Goal: Communication & Community: Share content

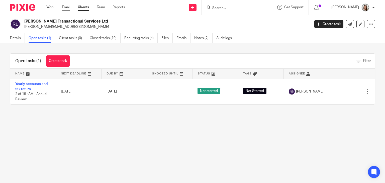
click at [67, 9] on link "Email" at bounding box center [66, 7] width 8 height 5
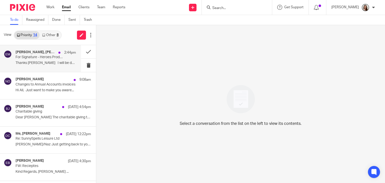
click at [48, 59] on p "For Signature - Heroes Production Ltd 2024" at bounding box center [40, 57] width 48 height 4
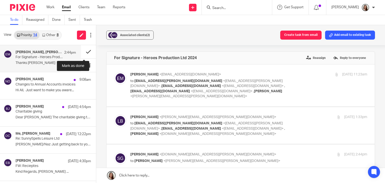
click at [85, 51] on button at bounding box center [88, 51] width 15 height 13
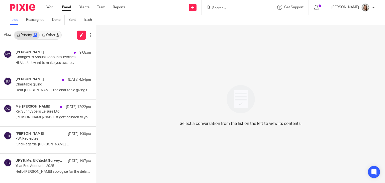
click at [231, 10] on input "Search" at bounding box center [234, 8] width 45 height 5
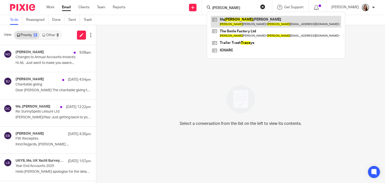
type input "arace"
click at [255, 19] on link at bounding box center [276, 22] width 130 height 12
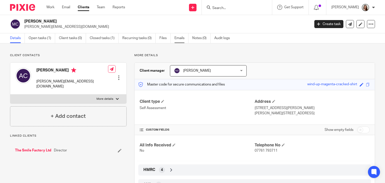
click at [178, 40] on link "Emails" at bounding box center [181, 38] width 14 height 10
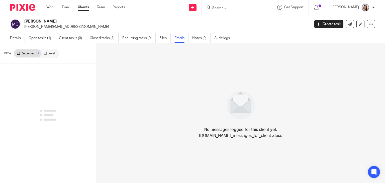
click at [50, 53] on link "Sent" at bounding box center [50, 53] width 18 height 8
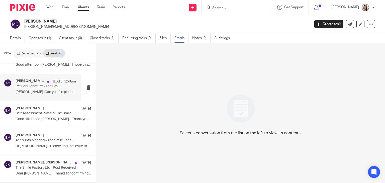
scroll to position [22, 0]
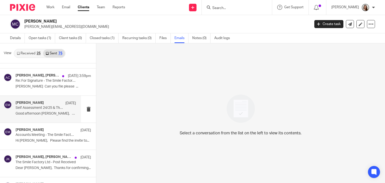
click at [47, 114] on p "Good afternoon Araceli, Thank you very..." at bounding box center [46, 113] width 60 height 4
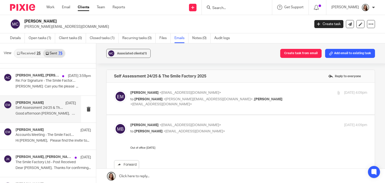
scroll to position [0, 0]
click at [217, 108] on label at bounding box center [240, 99] width 268 height 32
click at [114, 90] on input "checkbox" at bounding box center [114, 90] width 0 height 0
checkbox input "true"
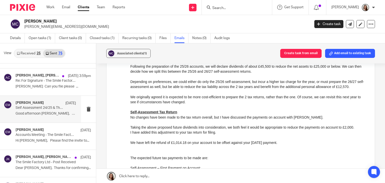
scroll to position [159, 0]
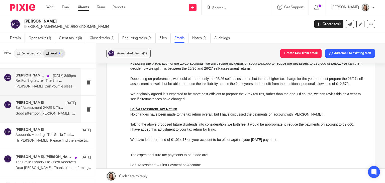
click at [33, 85] on p "Lory Can you file please ..." at bounding box center [46, 86] width 60 height 4
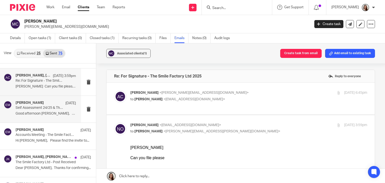
scroll to position [0, 0]
click at [38, 106] on p "Self Assessment 24/25 & The Smile Factory 2025" at bounding box center [40, 108] width 48 height 4
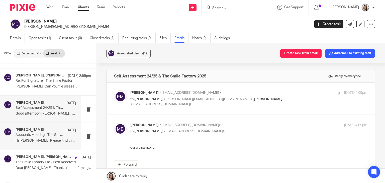
click at [44, 134] on p "Accounts Meeting - The Smile Factory Ltd" at bounding box center [40, 135] width 48 height 4
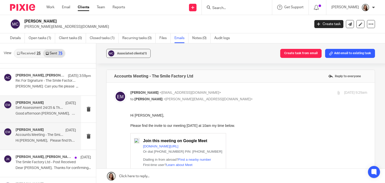
click at [40, 110] on div "Erik Molnar 10 Sep Self Assessment 24/25 & The Smile Factory 2025 Good afternoo…" at bounding box center [46, 109] width 60 height 17
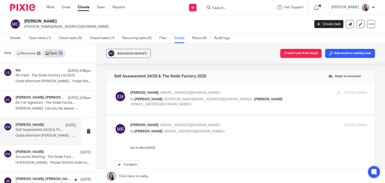
scroll to position [6, 0]
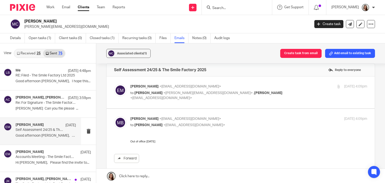
click at [206, 127] on div "Martin Bowe <martinbowe@probusinessuk.com> to Erik Molnar <erikmolnar@probusine…" at bounding box center [248, 122] width 237 height 13
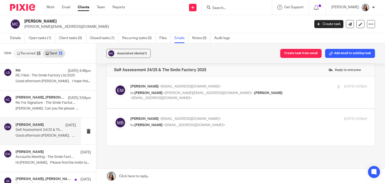
scroll to position [20, 0]
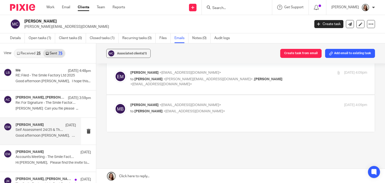
click at [214, 109] on p "to Erik Molnar <erikmolnar@probusinessuk.com>" at bounding box center [209, 111] width 158 height 5
checkbox input "true"
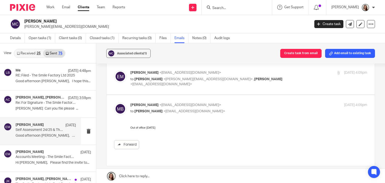
scroll to position [0, 0]
click at [221, 82] on p "to Araceli Calvo <araceli.calvoryan@gmail.com> , Martin Bowe <martinbowe@probus…" at bounding box center [209, 82] width 158 height 10
checkbox input "true"
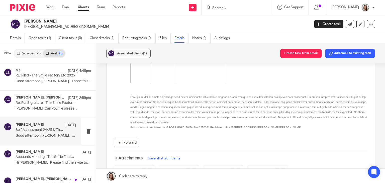
scroll to position [440, 0]
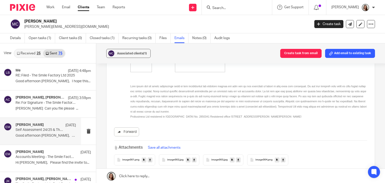
click at [126, 131] on link "Forward" at bounding box center [126, 131] width 25 height 9
click at [230, 8] on input "Search" at bounding box center [234, 8] width 45 height 5
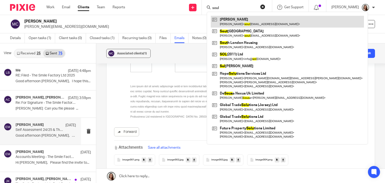
type input "soul"
click at [248, 24] on link at bounding box center [287, 22] width 153 height 12
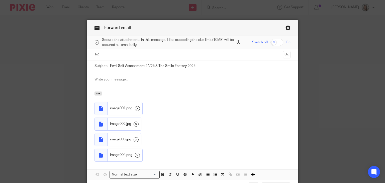
click at [121, 52] on input "text" at bounding box center [192, 55] width 177 height 6
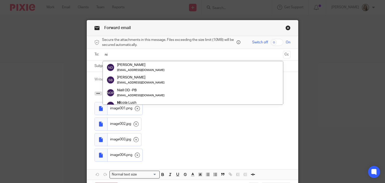
type input "n"
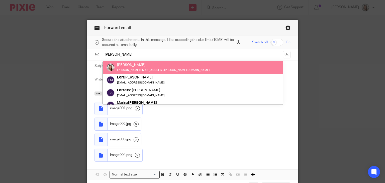
type input "lory"
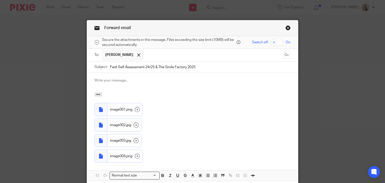
scroll to position [34, 0]
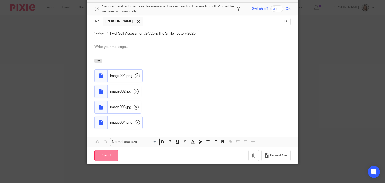
click at [108, 155] on input "Send" at bounding box center [106, 155] width 24 height 11
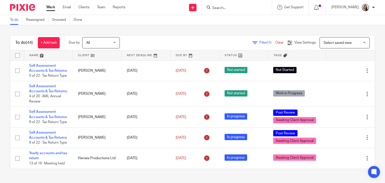
click at [253, 6] on div "Message sent." at bounding box center [285, 14] width 187 height 19
click at [243, 6] on input "Search" at bounding box center [234, 8] width 45 height 5
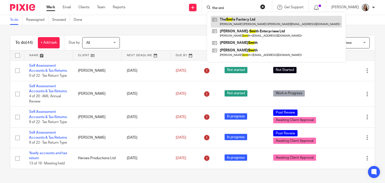
type input "the smi"
click at [242, 25] on link at bounding box center [276, 22] width 131 height 12
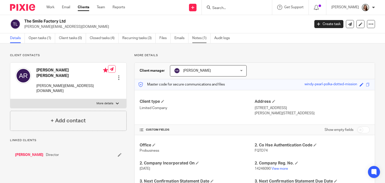
click at [205, 38] on link "Notes (1)" at bounding box center [201, 38] width 18 height 10
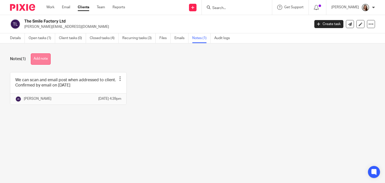
click at [42, 58] on button "Add note" at bounding box center [41, 58] width 20 height 11
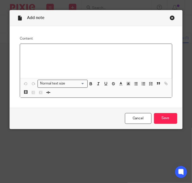
click at [55, 70] on div at bounding box center [96, 61] width 152 height 35
click at [30, 49] on p "Keep open for year to 31st July 2026." at bounding box center [96, 50] width 144 height 5
click at [24, 49] on p "Keep open for year to 31st July 2026." at bounding box center [96, 50] width 144 height 5
click at [31, 51] on p "Keep open for year to 31st July 2026." at bounding box center [96, 50] width 144 height 5
click at [34, 57] on p at bounding box center [96, 55] width 144 height 5
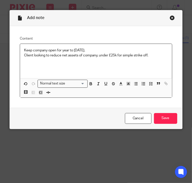
click at [151, 55] on p "Client looking to reduce net assets of company, under £25k for simple strike of…" at bounding box center [96, 55] width 144 height 5
click at [51, 61] on p "No further income & retentions not likely to be paid." at bounding box center [96, 60] width 144 height 5
click at [22, 51] on div "Keep company open for year to 31st July 2026. Client looking to reduce net asse…" at bounding box center [96, 61] width 152 height 35
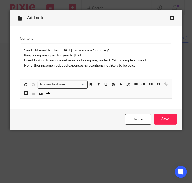
click at [32, 71] on p at bounding box center [96, 70] width 144 height 5
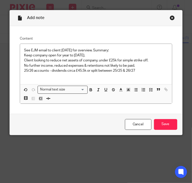
click at [139, 70] on p "25/26 accounts - dividends circa £45.5k or split between 25/25 & 26/27" at bounding box center [96, 70] width 144 height 5
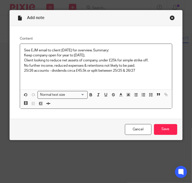
click at [144, 64] on p "No further income, reduced expenses & retentions not likely to be paid." at bounding box center [96, 65] width 144 height 5
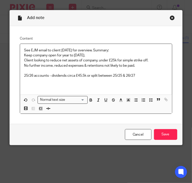
click at [36, 79] on p at bounding box center [96, 80] width 144 height 5
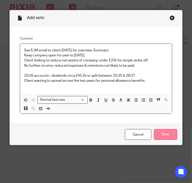
click at [163, 135] on input "Save" at bounding box center [165, 134] width 23 height 11
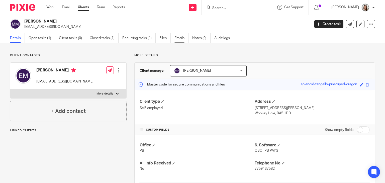
click at [180, 41] on link "Emails" at bounding box center [181, 38] width 14 height 10
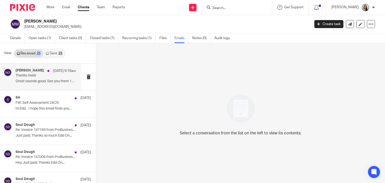
click at [30, 81] on p "Great sounds good. See you then! I have..." at bounding box center [46, 81] width 60 height 4
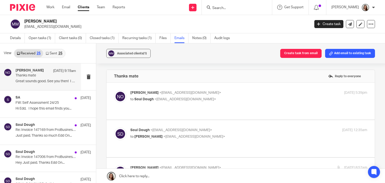
click at [236, 103] on div "Niall O'Driscoll <niallodriscoll@probusinessuk.com> to Soul Dough <souldoughpiz…" at bounding box center [240, 101] width 253 height 22
click at [228, 98] on p "to Soul Dough <souldoughpizza@gmail.com>" at bounding box center [209, 99] width 158 height 5
checkbox input "true"
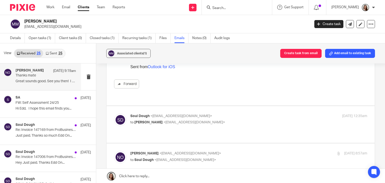
scroll to position [89, 0]
click at [229, 106] on label at bounding box center [240, 124] width 268 height 37
click at [114, 113] on input "checkbox" at bounding box center [114, 113] width 0 height 0
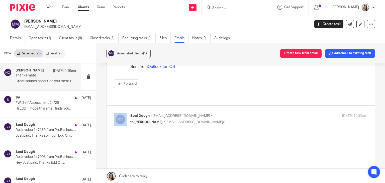
click at [229, 106] on label at bounding box center [240, 172] width 268 height 133
click at [114, 113] on input "checkbox" at bounding box center [114, 113] width 0 height 0
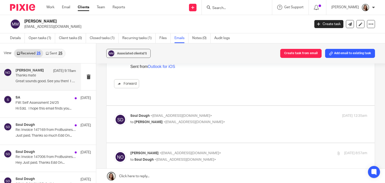
click at [232, 120] on div "Soul Dough <souldoughpizza@gmail.com> to Niall O'Driscoll <niallodriscoll@probu…" at bounding box center [240, 124] width 253 height 22
click at [231, 113] on p "Soul Dough <souldoughpizza@gmail.com>" at bounding box center [209, 115] width 158 height 5
checkbox input "true"
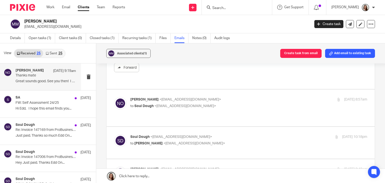
scroll to position [240, 0]
click at [235, 103] on p "to Soul Dough <souldoughpizza@gmail.com>" at bounding box center [209, 105] width 158 height 5
checkbox input "true"
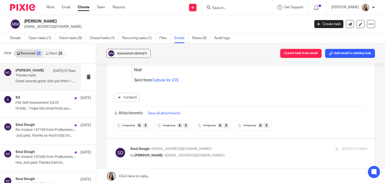
scroll to position [501, 0]
click at [227, 152] on p "to Niall O'Driscoll <niallodriscoll@probusinessuk.com>" at bounding box center [209, 154] width 158 height 5
checkbox input "true"
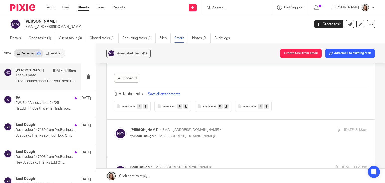
scroll to position [674, 0]
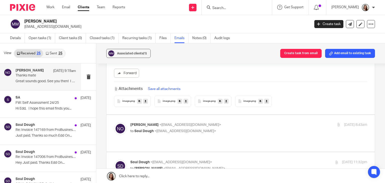
click at [228, 128] on p "to Soul Dough <souldoughpizza@gmail.com>" at bounding box center [209, 130] width 158 height 5
checkbox input "true"
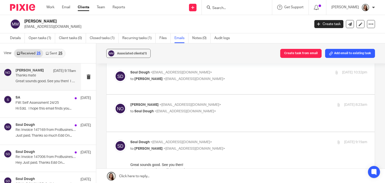
scroll to position [1316, 0]
click at [218, 102] on p "Niall O'Driscoll <niallodriscoll@probusinessuk.com>" at bounding box center [209, 104] width 158 height 5
checkbox input "true"
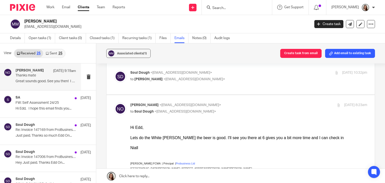
scroll to position [0, 0]
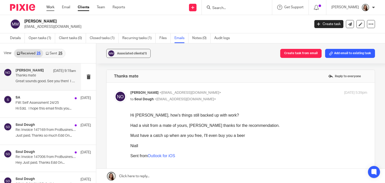
click at [51, 8] on link "Work" at bounding box center [50, 7] width 8 height 5
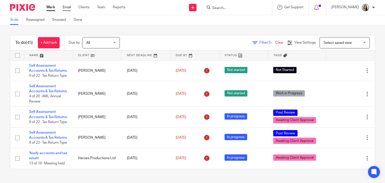
click at [64, 9] on link "Email" at bounding box center [67, 7] width 8 height 5
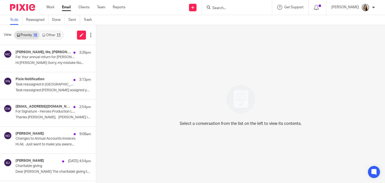
click at [53, 33] on link "Other 11" at bounding box center [51, 35] width 23 height 8
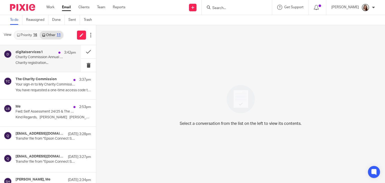
click at [38, 62] on p "Charity registration..." at bounding box center [46, 63] width 60 height 4
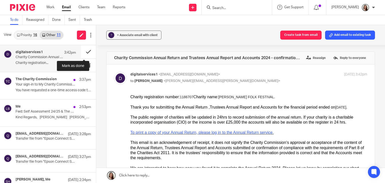
click at [84, 51] on button at bounding box center [88, 51] width 15 height 13
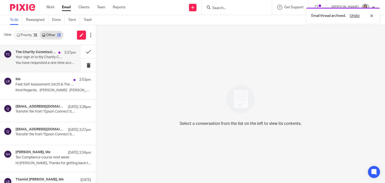
click at [44, 58] on p "Your sign-in to My Charity Commission Account: 802414" at bounding box center [40, 57] width 48 height 4
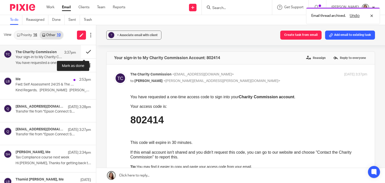
click at [86, 51] on button at bounding box center [88, 51] width 15 height 13
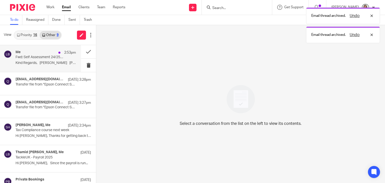
click at [48, 67] on div "Me 2:53pm Fwd: Self Assessment 24/25 & The Smile Factory 2025 Kind Regards, [PE…" at bounding box center [46, 58] width 60 height 17
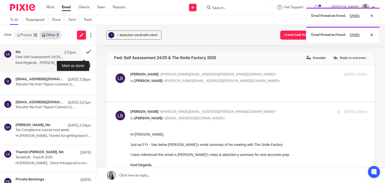
click at [84, 52] on button at bounding box center [88, 51] width 15 height 13
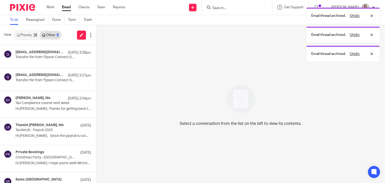
click at [33, 35] on link "Priority 16" at bounding box center [26, 35] width 25 height 8
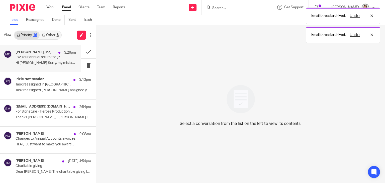
click at [40, 58] on p "Fw: Your annual return for [PERSON_NAME] FOLK FESTIVAL is due on [DATE]. Start …" at bounding box center [40, 57] width 48 height 4
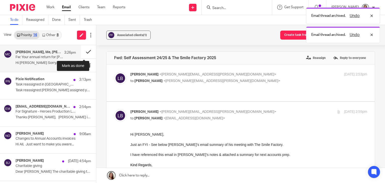
click at [85, 50] on button at bounding box center [88, 51] width 15 height 13
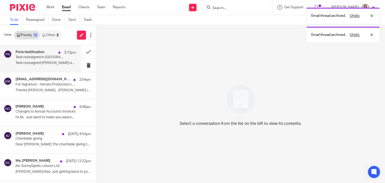
click at [55, 57] on p "Task reassigned in [GEOGRAPHIC_DATA]" at bounding box center [40, 57] width 48 height 4
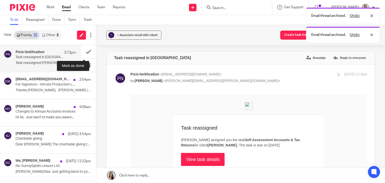
click at [84, 51] on button at bounding box center [88, 51] width 15 height 13
